Goal: Transaction & Acquisition: Subscribe to service/newsletter

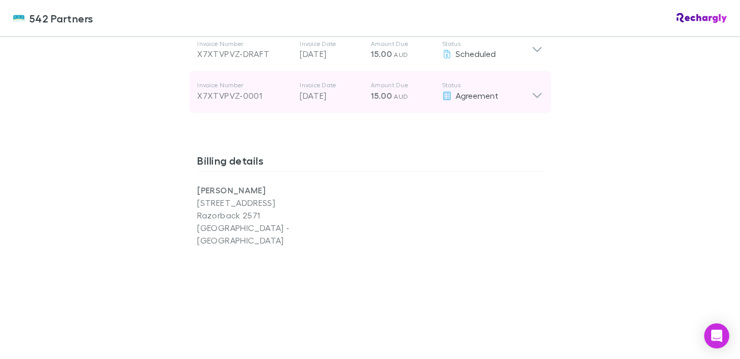
click at [532, 97] on icon at bounding box center [536, 96] width 9 height 5
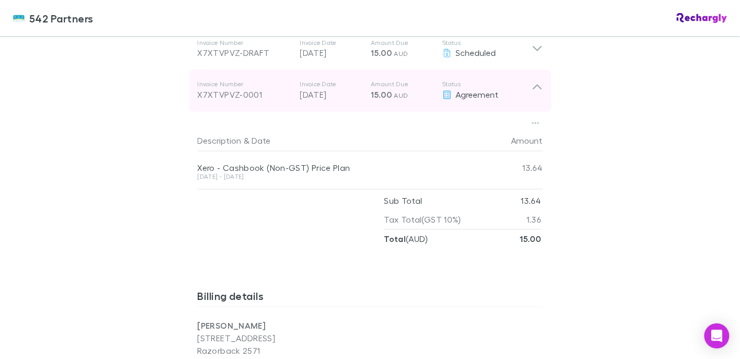
scroll to position [612, 0]
click at [534, 90] on icon at bounding box center [537, 90] width 11 height 21
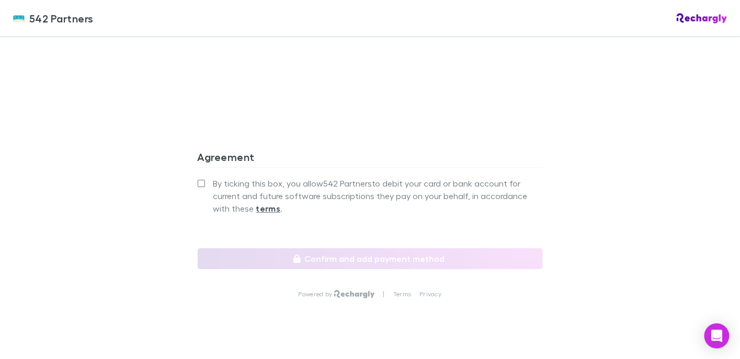
scroll to position [1011, 0]
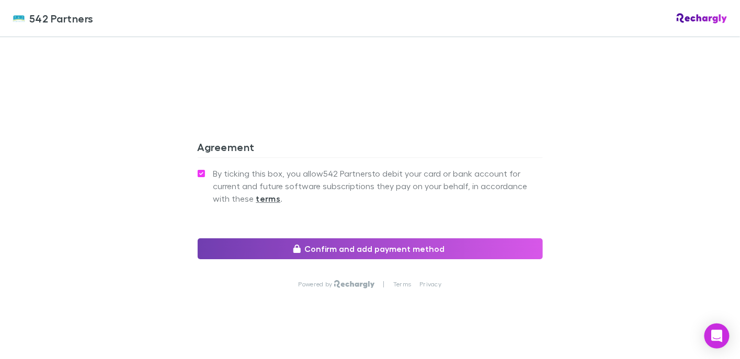
click at [354, 238] on button "Confirm and add payment method" at bounding box center [370, 248] width 345 height 21
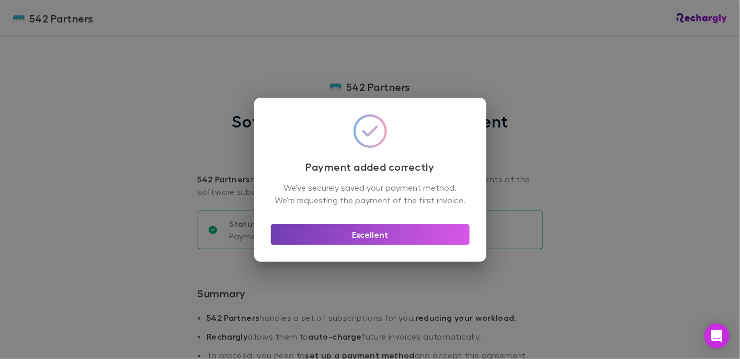
click at [361, 242] on button "Excellent" at bounding box center [370, 234] width 199 height 21
